Goal: Information Seeking & Learning: Learn about a topic

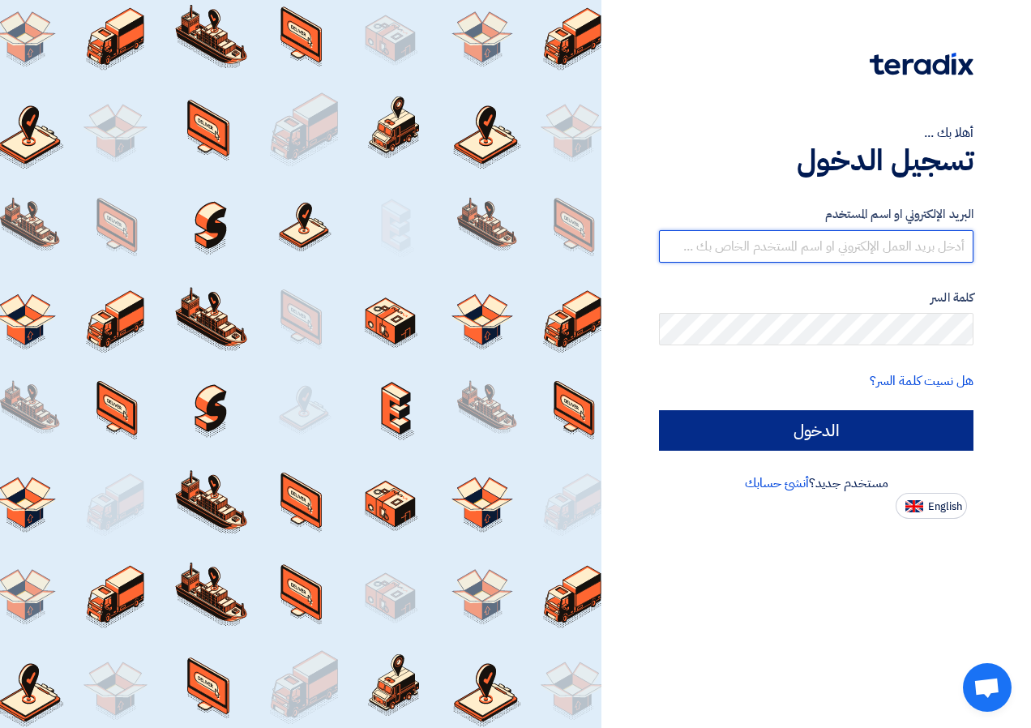
type input "[EMAIL_ADDRESS][DOMAIN_NAME]"
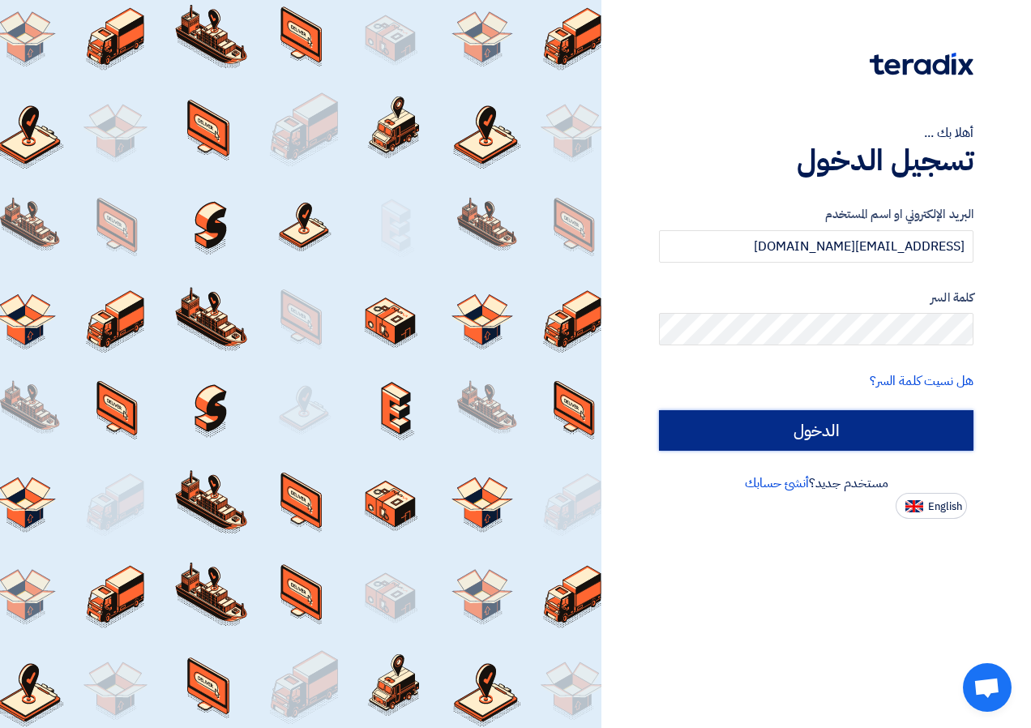
drag, startPoint x: 771, startPoint y: 429, endPoint x: 755, endPoint y: 428, distance: 16.2
click at [764, 430] on input "الدخول" at bounding box center [816, 430] width 315 height 41
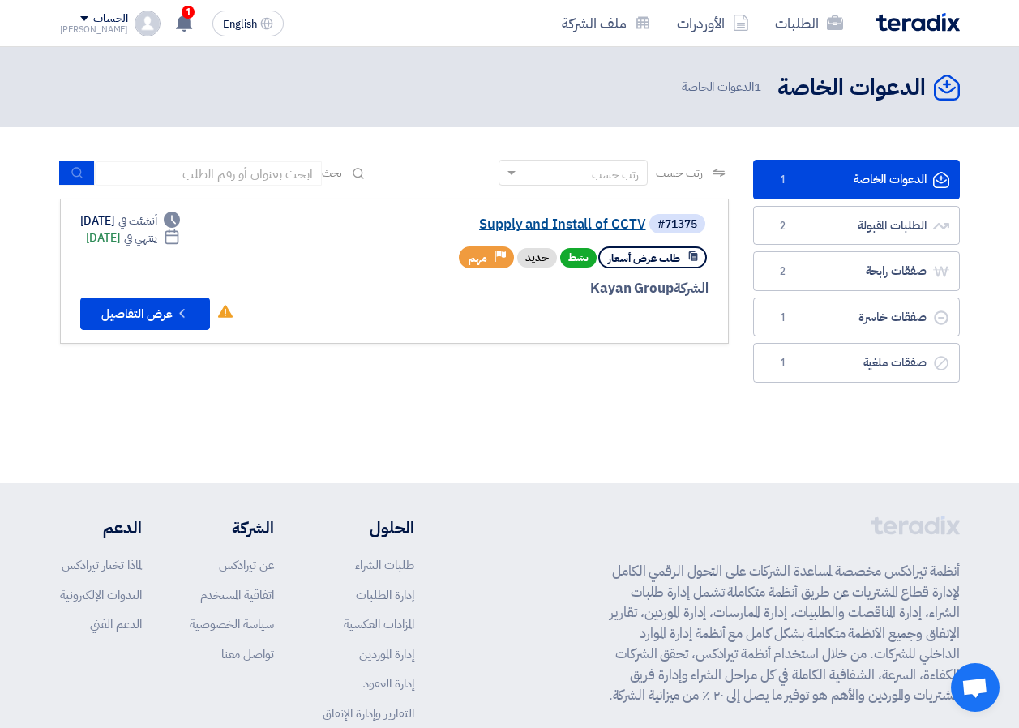
click at [499, 225] on link "Supply and Install of CCTV" at bounding box center [484, 224] width 324 height 15
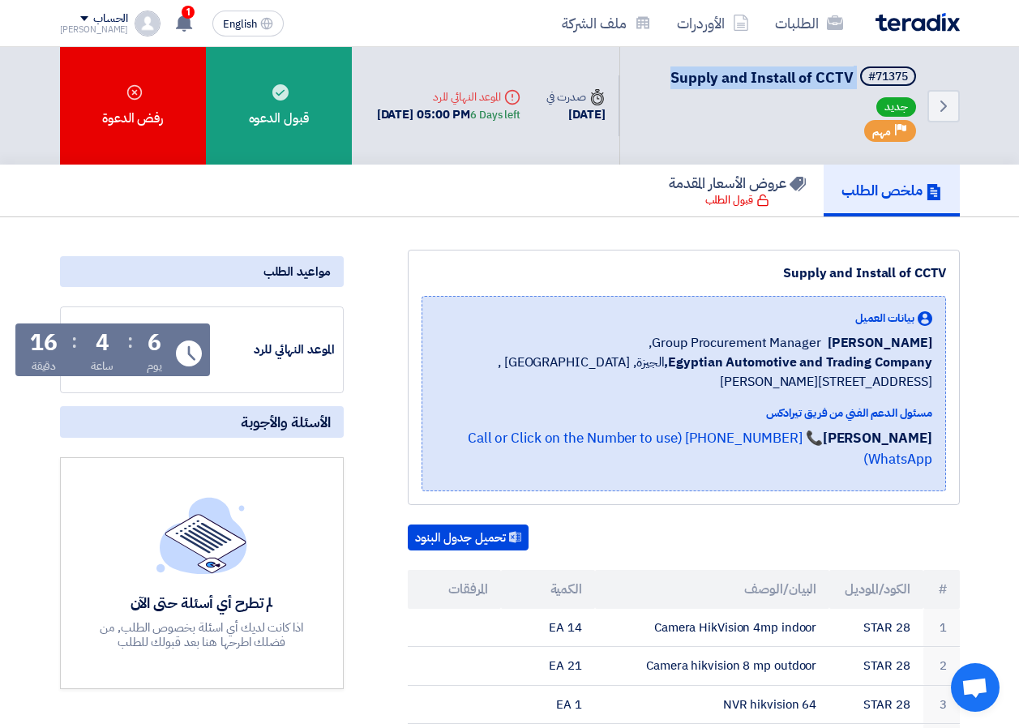
drag, startPoint x: 672, startPoint y: 76, endPoint x: 855, endPoint y: 81, distance: 183.3
click at [855, 81] on h5 "#71375 Supply and Install of CCTV" at bounding box center [795, 77] width 249 height 23
copy h5 "Supply and Install of CCTV"
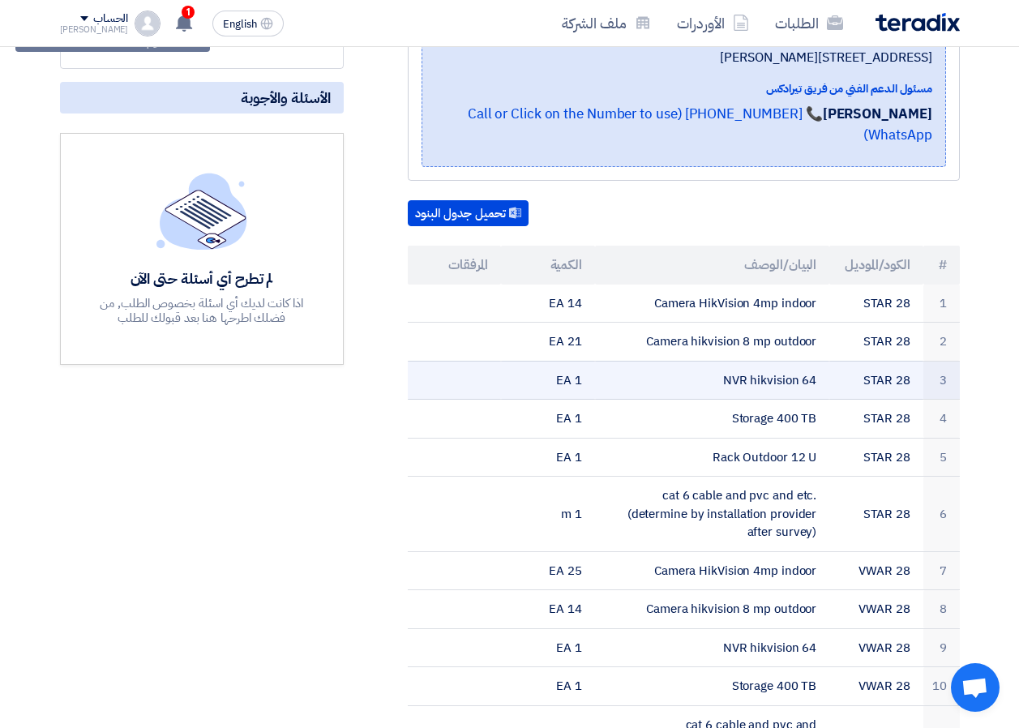
scroll to position [162, 0]
